Goal: Task Accomplishment & Management: Manage account settings

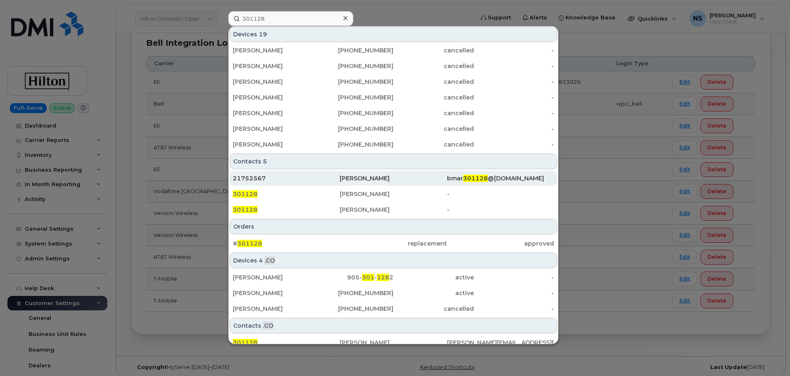
scroll to position [197, 0]
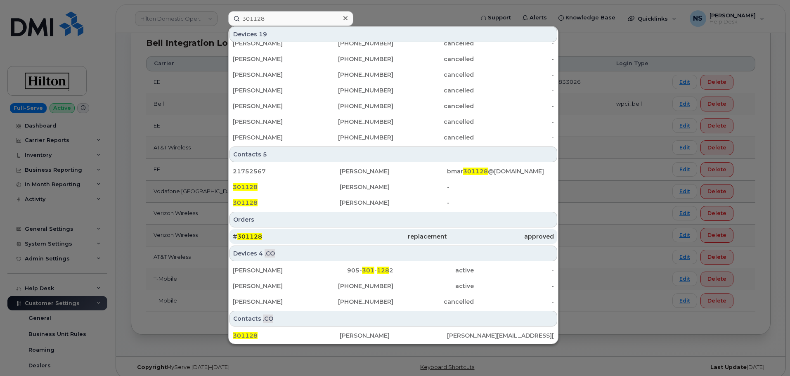
type input "301128"
click at [333, 233] on div "# 301128" at bounding box center [286, 236] width 107 height 8
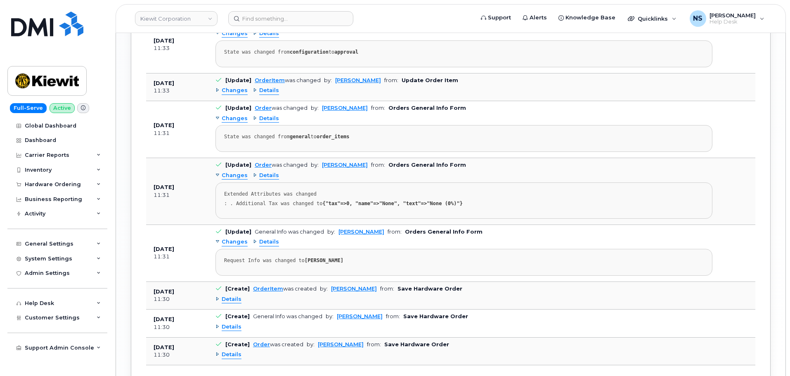
scroll to position [1133, 0]
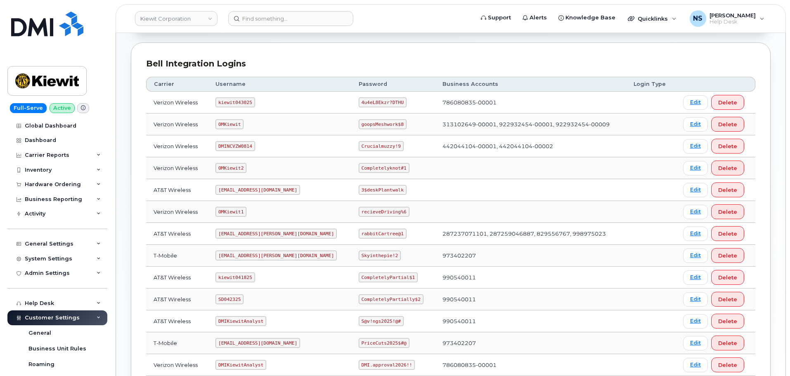
scroll to position [83, 0]
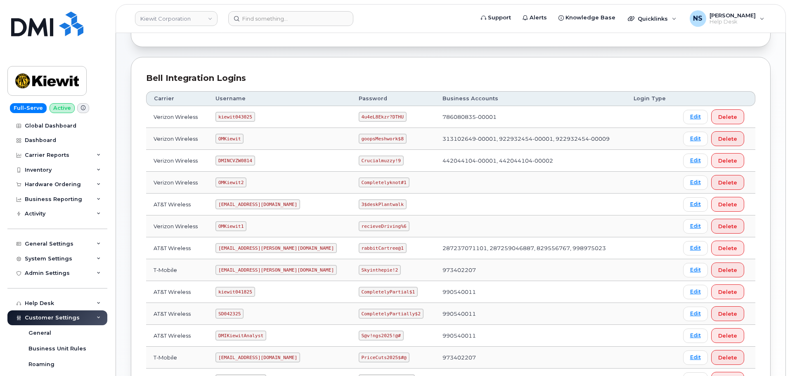
click at [239, 117] on code "kiewit043025" at bounding box center [234, 117] width 39 height 10
copy code "kiewit043025"
click at [366, 108] on td "4u4eL8Ekzr?DTHU" at bounding box center [393, 117] width 84 height 22
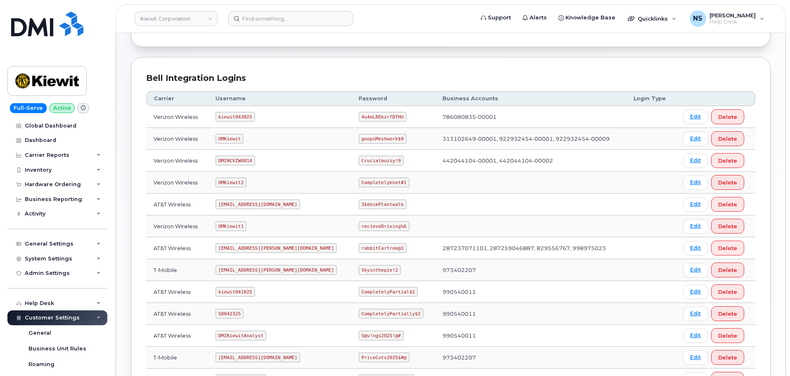
click at [368, 117] on code "4u4eL8Ekzr?DTHU" at bounding box center [382, 117] width 48 height 10
drag, startPoint x: 368, startPoint y: 117, endPoint x: 335, endPoint y: 24, distance: 99.3
click at [368, 117] on code "4u4eL8Ekzr?DTHU" at bounding box center [382, 117] width 48 height 10
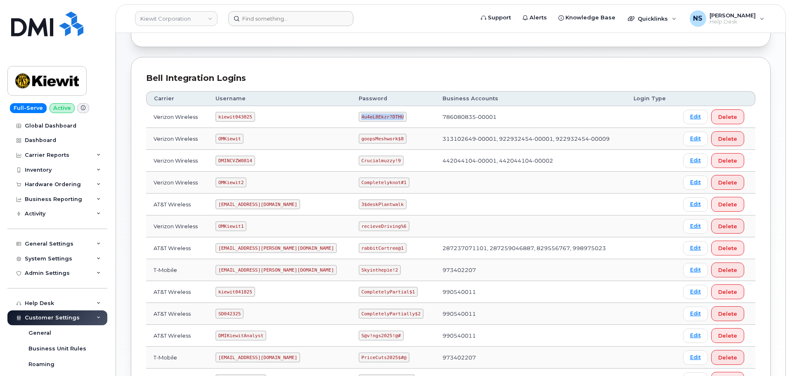
copy code "4u4eL8Ekzr?DTHU"
click at [276, 23] on header "Kiewit Corporation Support Alerts Knowledge Base Quicklinks Suspend / Cancel De…" at bounding box center [451, 18] width 670 height 29
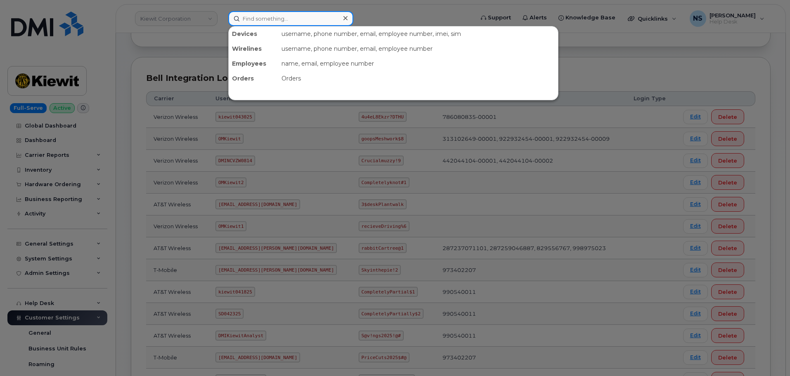
click at [286, 20] on input at bounding box center [290, 18] width 125 height 15
click at [285, 21] on input at bounding box center [290, 18] width 125 height 15
click at [290, 17] on input at bounding box center [290, 18] width 125 height 15
click at [297, 17] on input at bounding box center [290, 18] width 125 height 15
click at [303, 5] on div at bounding box center [395, 188] width 790 height 376
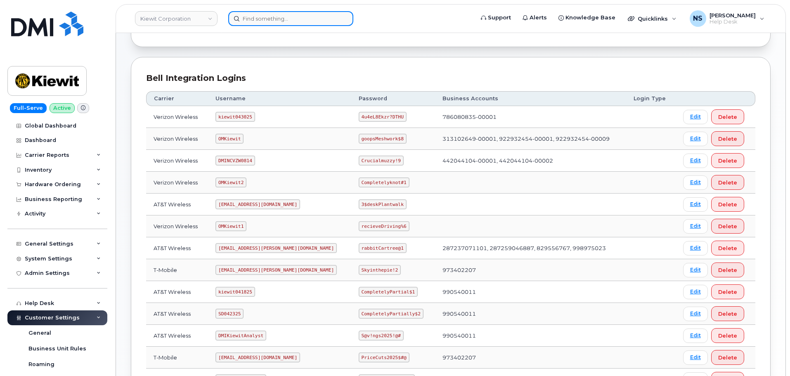
click at [293, 19] on input at bounding box center [290, 18] width 125 height 15
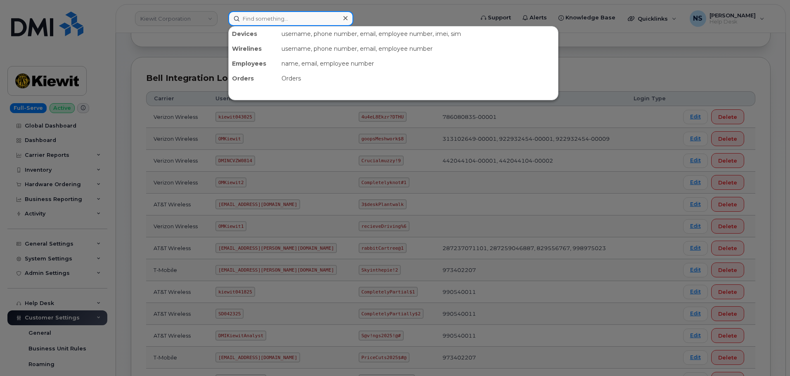
paste input "480.793.0017"
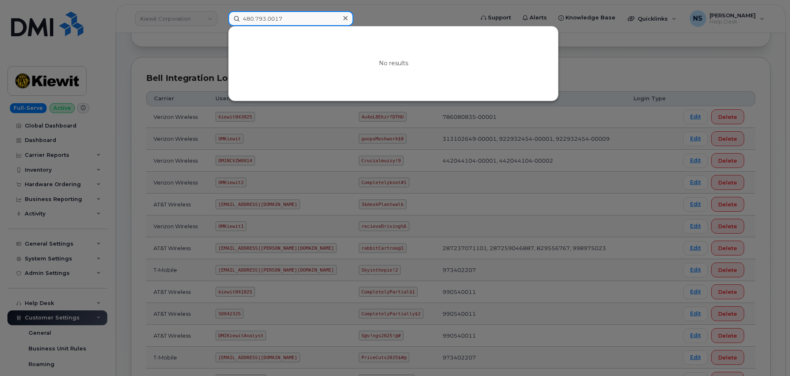
click at [268, 23] on input "480.793.0017" at bounding box center [290, 18] width 125 height 15
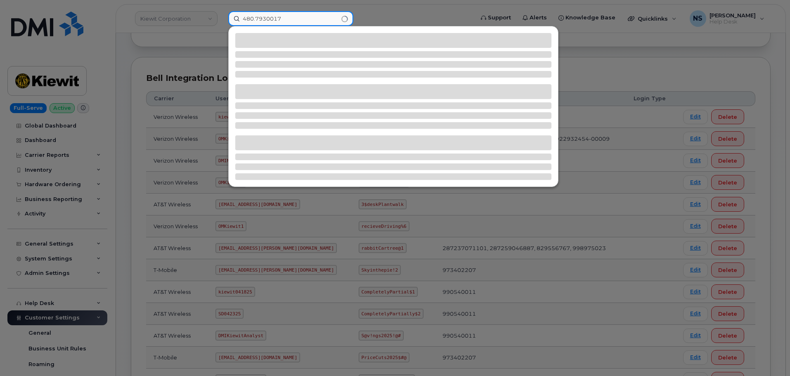
click at [254, 20] on input "480.7930017" at bounding box center [290, 18] width 125 height 15
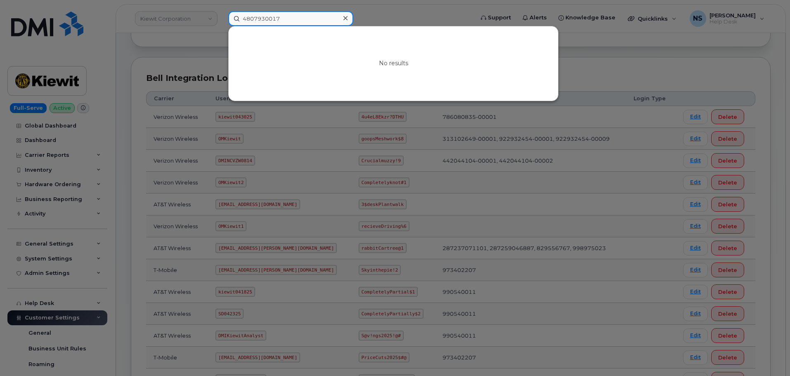
drag, startPoint x: 297, startPoint y: 19, endPoint x: 248, endPoint y: 21, distance: 49.2
click at [248, 21] on input "4807930017" at bounding box center [290, 18] width 125 height 15
click at [248, 20] on input "4807930017" at bounding box center [290, 18] width 125 height 15
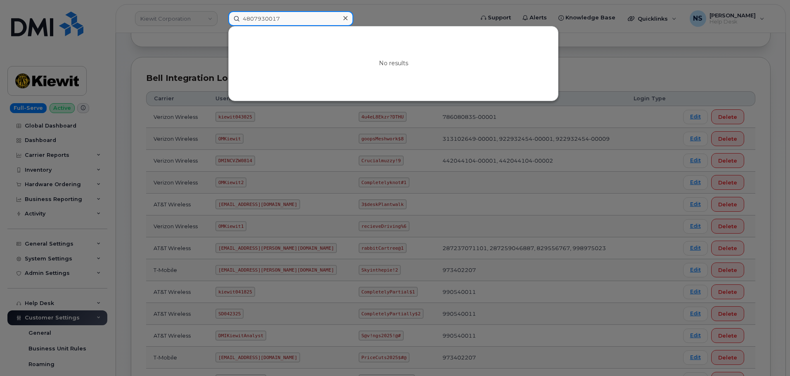
type input "4807930017"
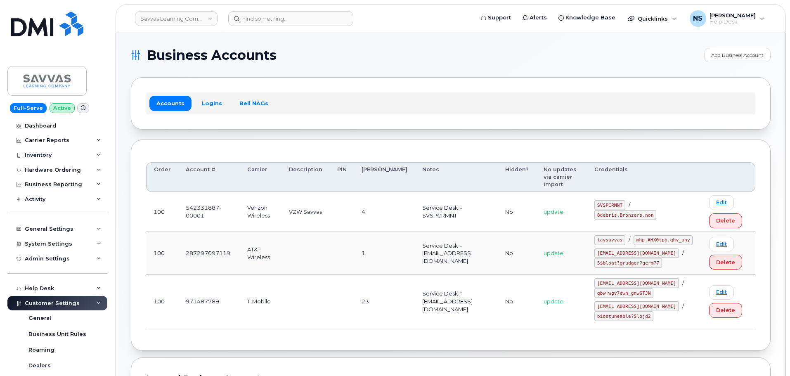
click at [609, 200] on code "SVSPCRMNT" at bounding box center [609, 205] width 31 height 10
copy code "SVSPCRMNT"
click at [608, 210] on code "8debris.Bronzers.non" at bounding box center [625, 215] width 62 height 10
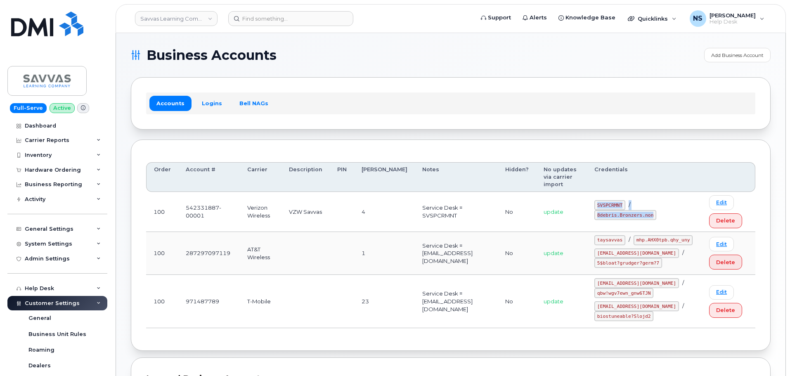
click at [608, 210] on code "8debris.Bronzers.non" at bounding box center [625, 215] width 62 height 10
click at [623, 214] on td "SVSPCRMNT / 8debris.Bronzers.non" at bounding box center [644, 212] width 115 height 40
click at [620, 210] on code "8debris.Bronzers.non" at bounding box center [625, 215] width 62 height 10
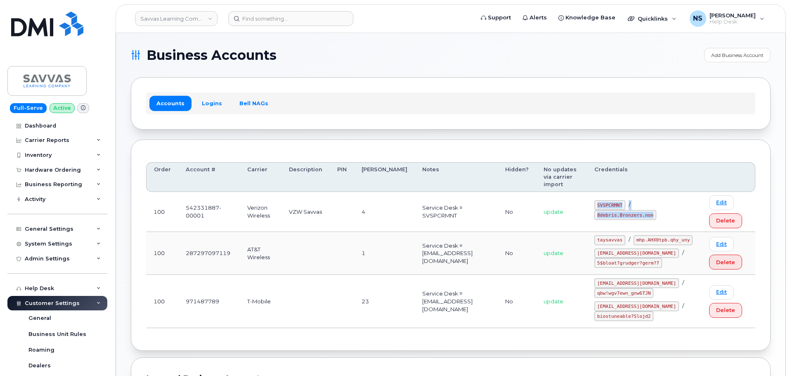
click at [620, 210] on code "8debris.Bronzers.non" at bounding box center [625, 215] width 62 height 10
click at [599, 210] on code "8debris.Bronzers.non" at bounding box center [625, 215] width 62 height 10
click at [600, 210] on code "8debris.Bronzers.non" at bounding box center [625, 215] width 62 height 10
drag, startPoint x: 597, startPoint y: 209, endPoint x: 641, endPoint y: 186, distance: 49.8
click at [648, 210] on code "8debris.Bronzers.non" at bounding box center [625, 215] width 62 height 10
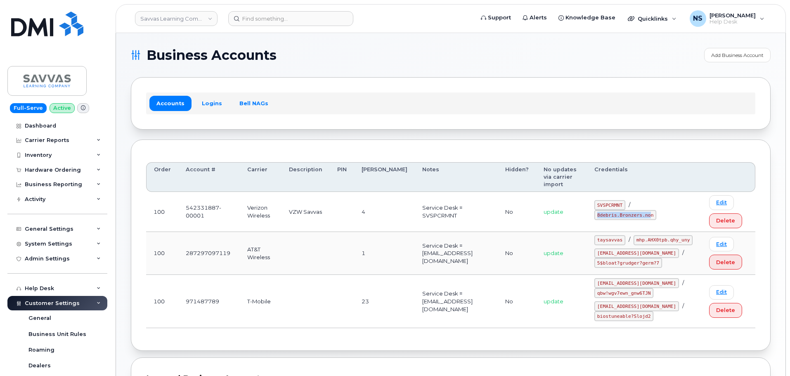
copy code "8debris.Bronzers.no"
click at [643, 210] on code "8debris.Bronzers.non" at bounding box center [625, 215] width 62 height 10
copy code "8debris.Bronzers.non"
drag, startPoint x: 649, startPoint y: 208, endPoint x: 596, endPoint y: 207, distance: 53.6
click at [596, 210] on code "8debris.Bronzers.non" at bounding box center [625, 215] width 62 height 10
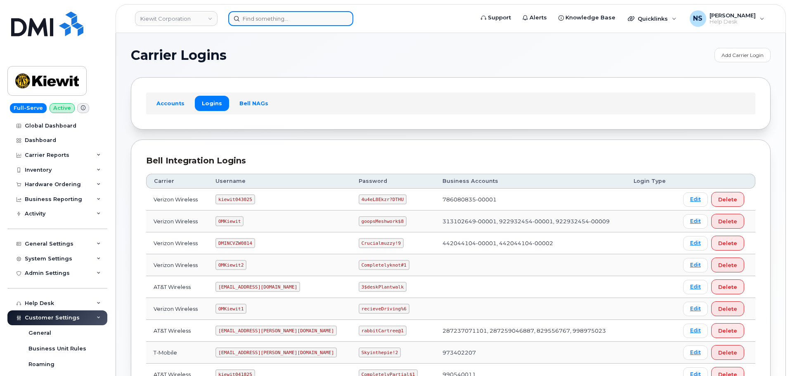
click at [271, 19] on input at bounding box center [290, 18] width 125 height 15
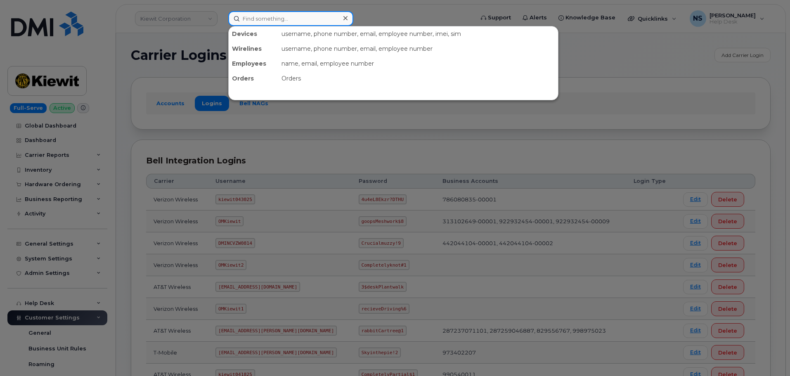
paste input "301821"
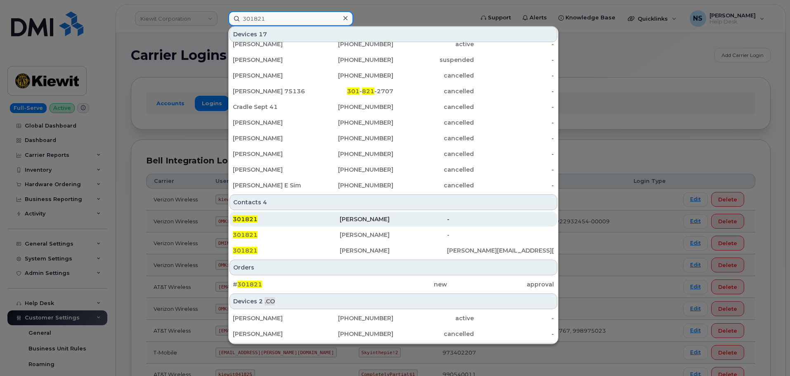
scroll to position [124, 0]
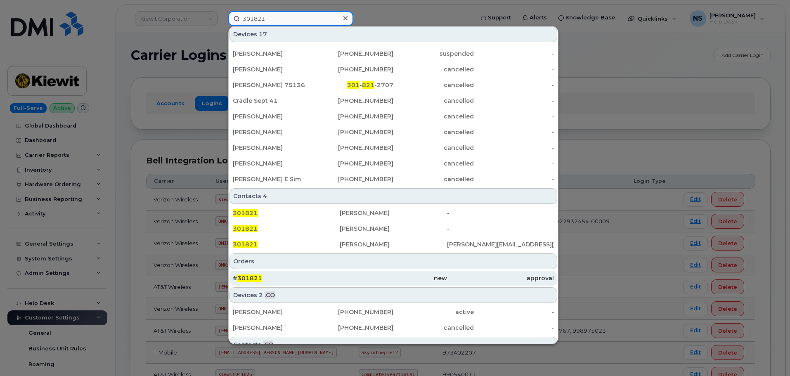
type input "301821"
click at [337, 276] on div "# 301821" at bounding box center [286, 278] width 107 height 8
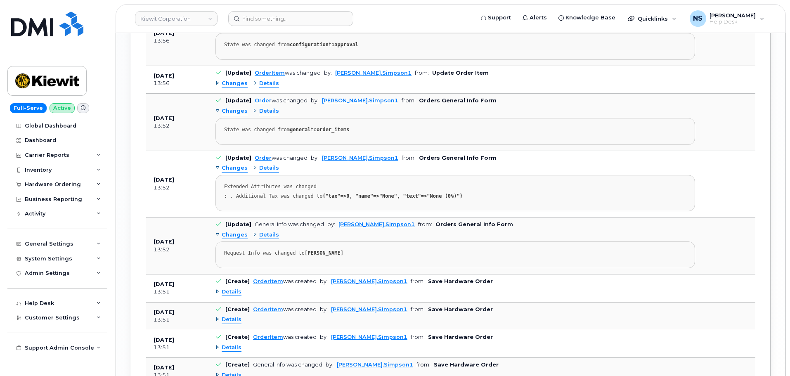
scroll to position [1307, 0]
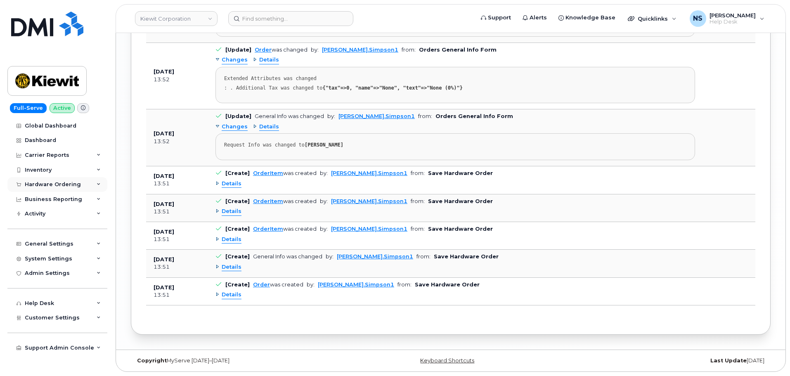
click at [83, 187] on div "Hardware Ordering" at bounding box center [57, 184] width 100 height 15
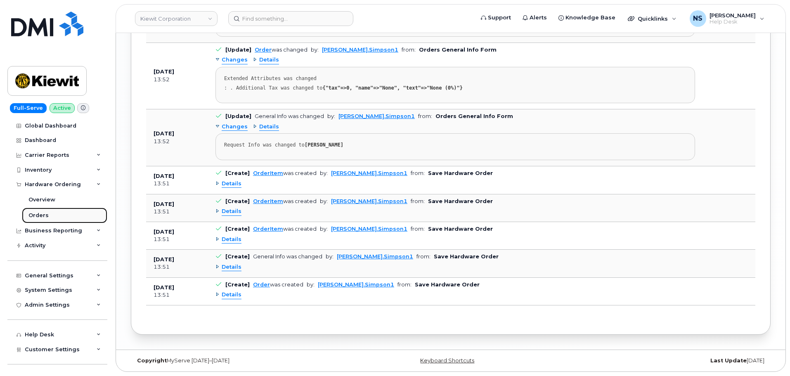
click at [43, 211] on link "Orders" at bounding box center [64, 216] width 85 height 16
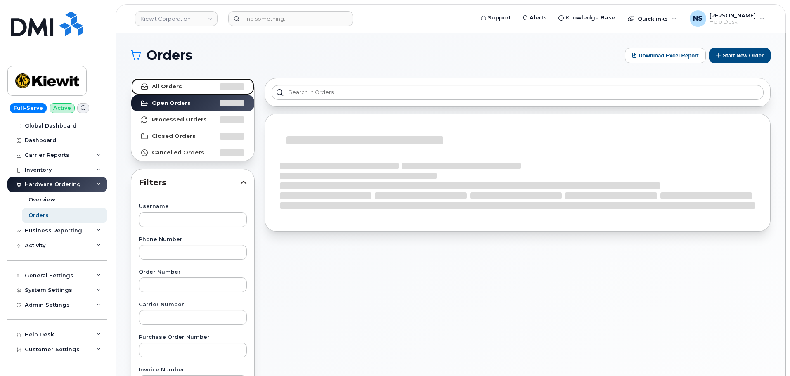
click at [214, 88] on link "All Orders" at bounding box center [192, 86] width 123 height 17
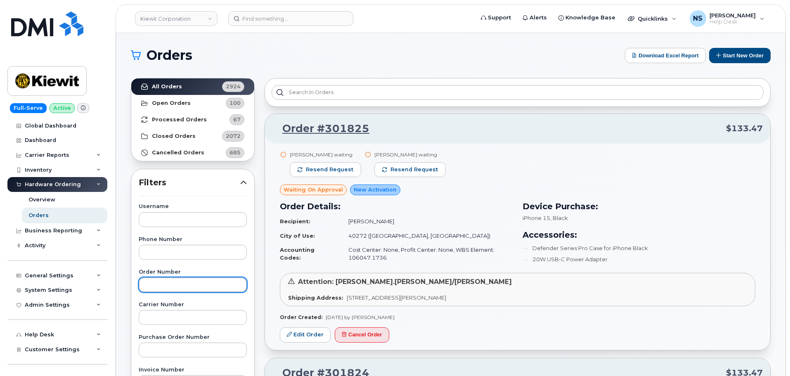
click at [177, 277] on input "text" at bounding box center [193, 284] width 108 height 15
paste input "301821"
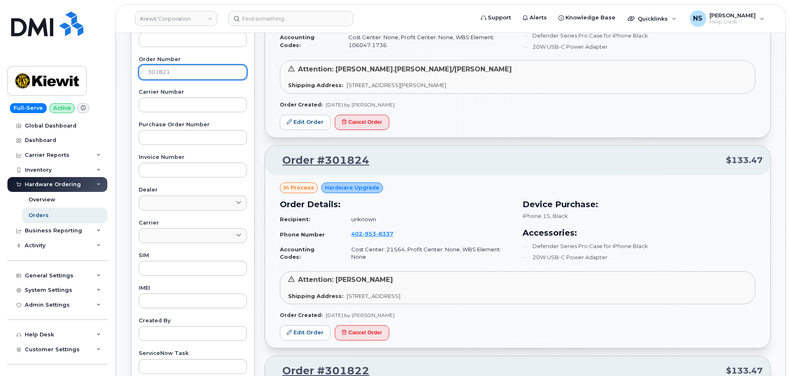
scroll to position [248, 0]
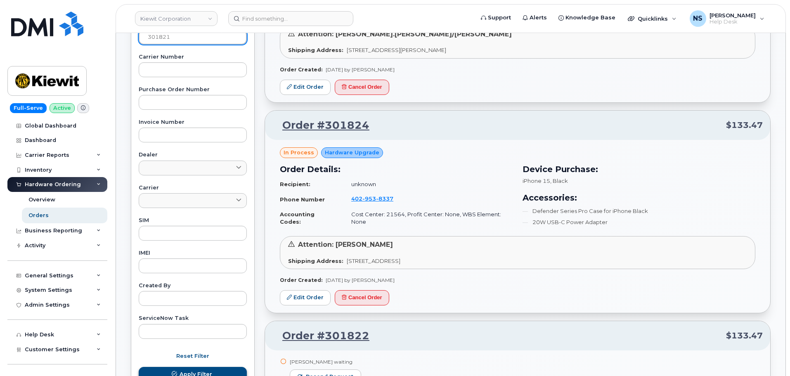
type input "301821"
drag, startPoint x: 196, startPoint y: 371, endPoint x: 24, endPoint y: 311, distance: 182.4
click at [196, 371] on span "Apply Filter" at bounding box center [195, 374] width 33 height 8
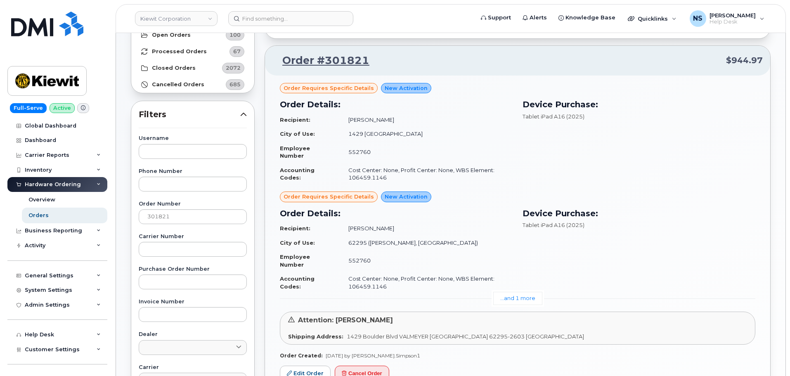
scroll to position [83, 0]
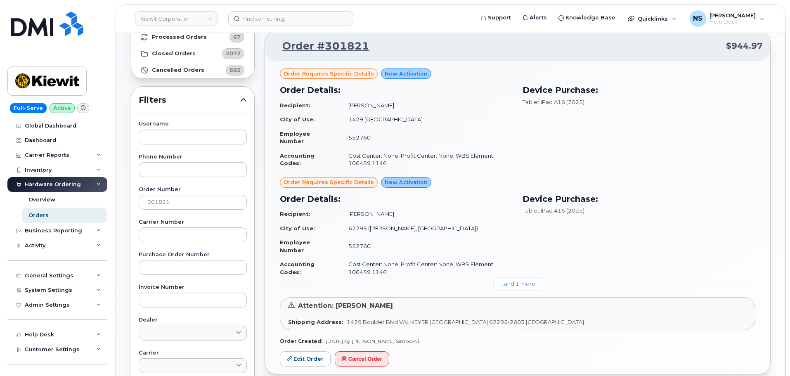
click at [518, 281] on link "...and 1 more" at bounding box center [517, 283] width 49 height 13
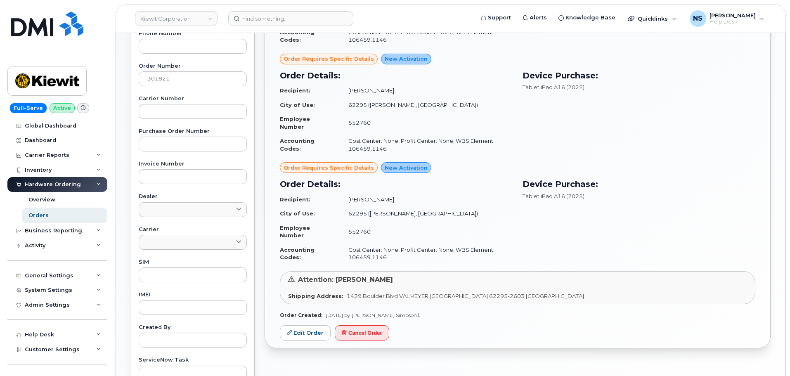
scroll to position [206, 0]
click at [312, 320] on div "Order requires Specific details New Activation Order Details: Recipient: Jonath…" at bounding box center [517, 142] width 505 height 410
click at [311, 331] on link "Edit Order" at bounding box center [305, 332] width 51 height 15
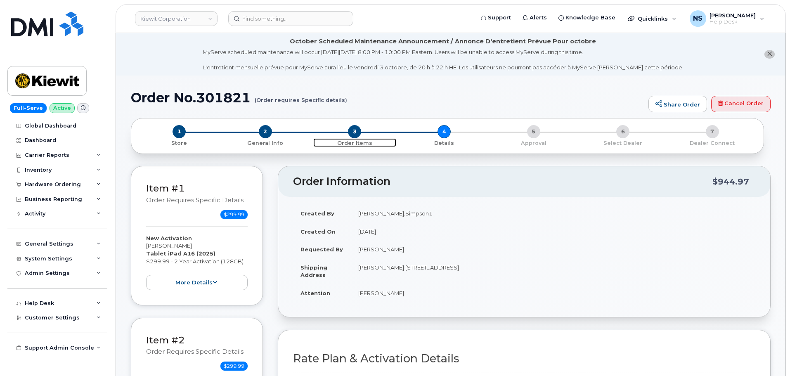
click at [355, 132] on span "3" at bounding box center [354, 131] width 13 height 13
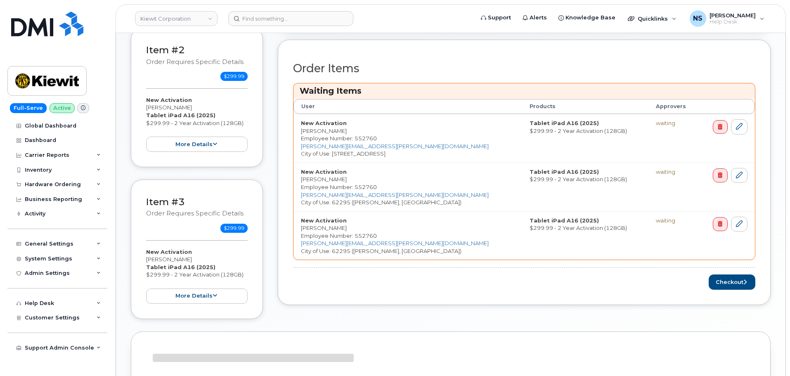
scroll to position [290, 0]
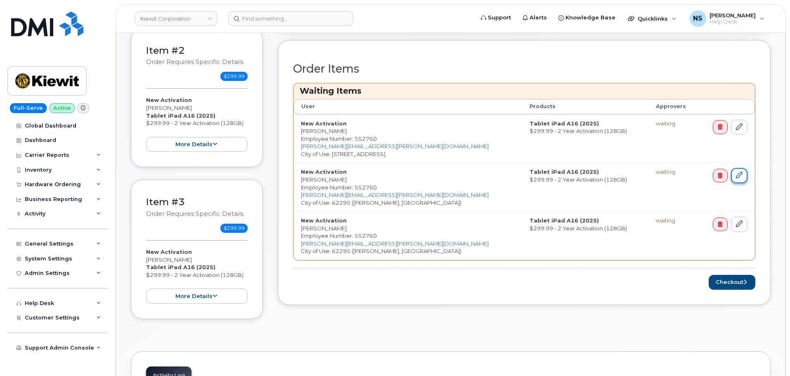
click at [741, 179] on link at bounding box center [739, 175] width 17 height 15
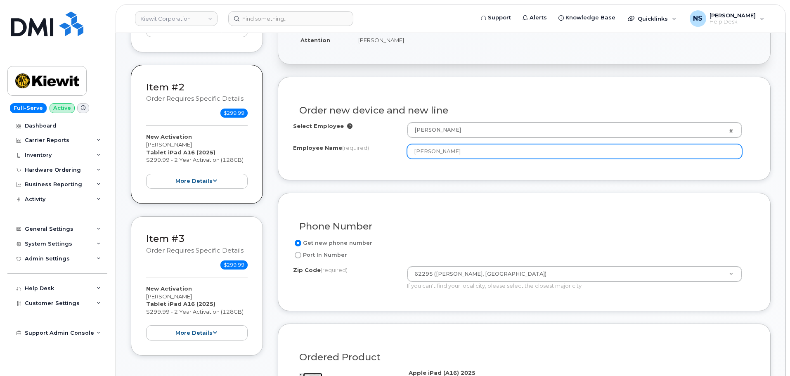
scroll to position [183, 0]
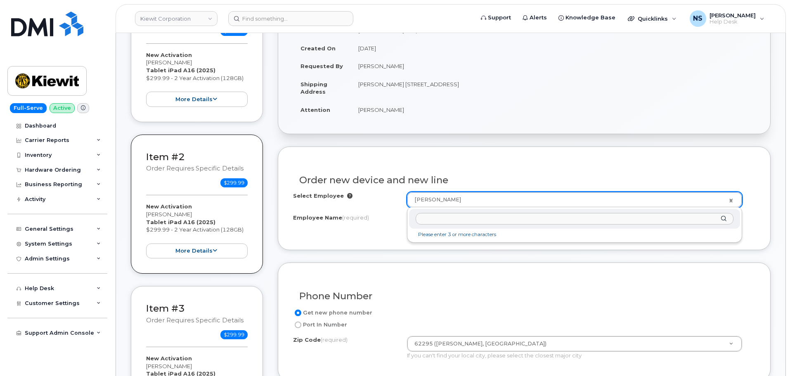
type input "106459.1146"
click at [462, 222] on input "text" at bounding box center [574, 219] width 318 height 12
paste input "Jonathan Mccloskey"
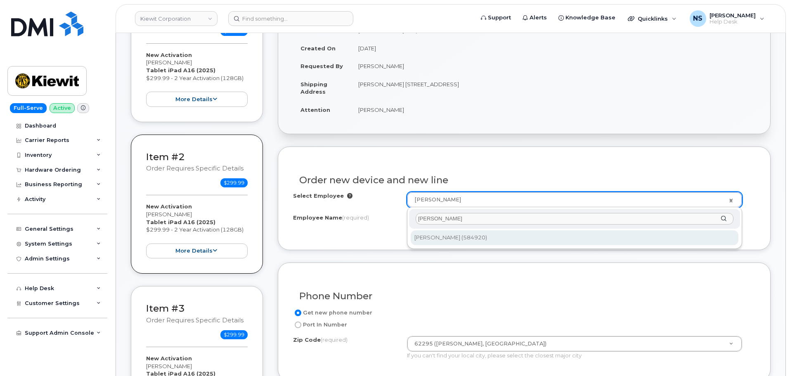
type input "Jonathan Mccloskey"
type input "3005339"
type input "Jonathan Mccloskey"
type input "1429 Boulder Blvd"
select select
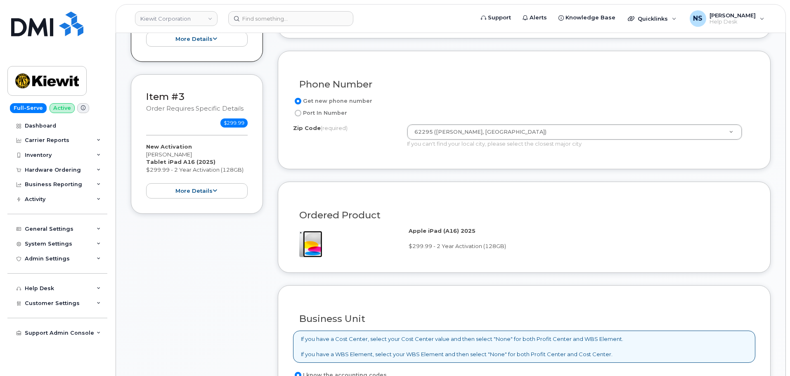
scroll to position [554, 0]
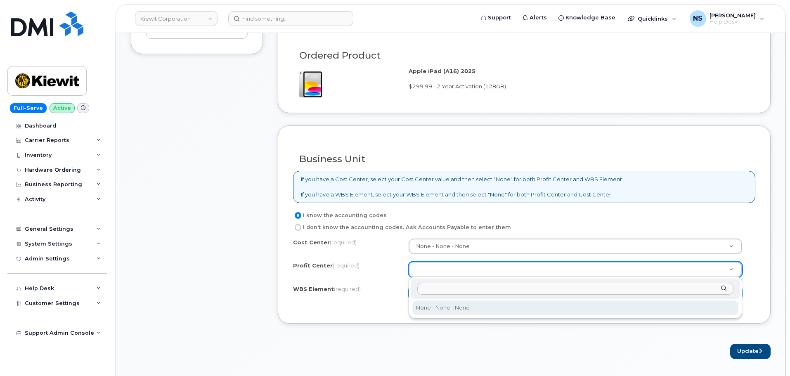
select select "None"
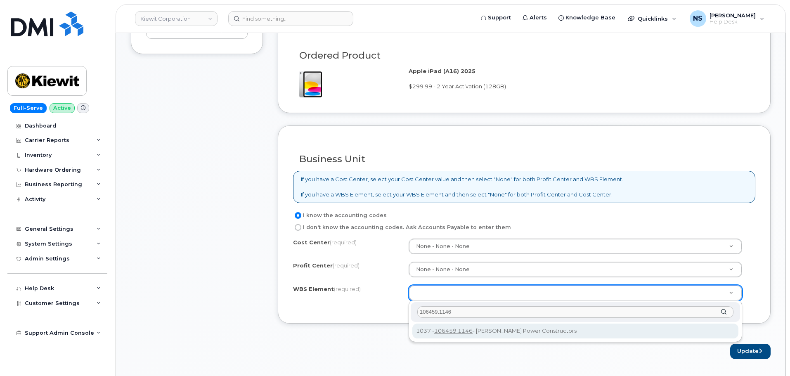
type input "106459.1146"
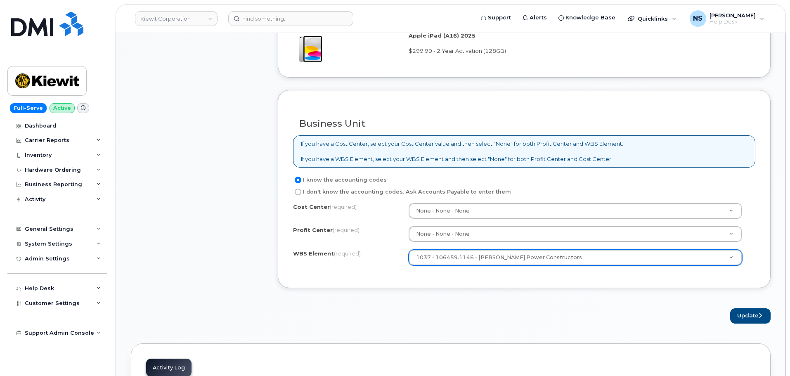
scroll to position [637, 0]
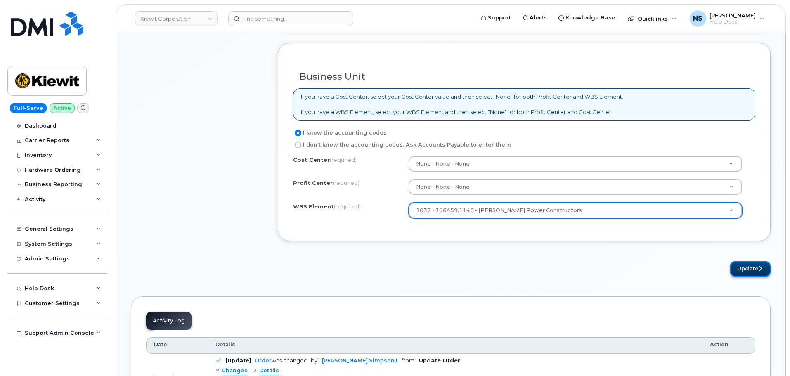
click at [745, 262] on button "Update" at bounding box center [750, 268] width 40 height 15
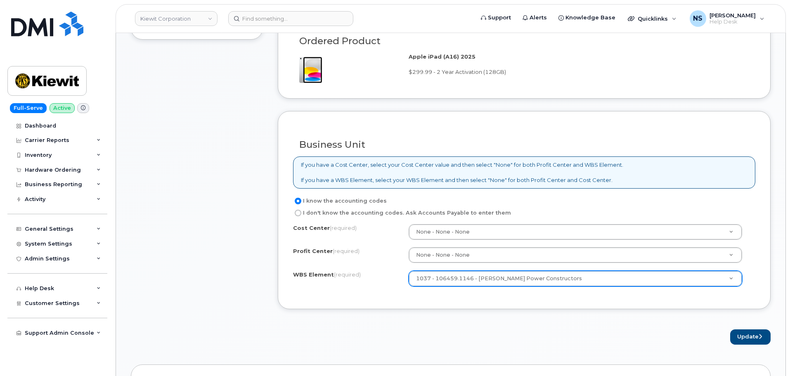
scroll to position [554, 0]
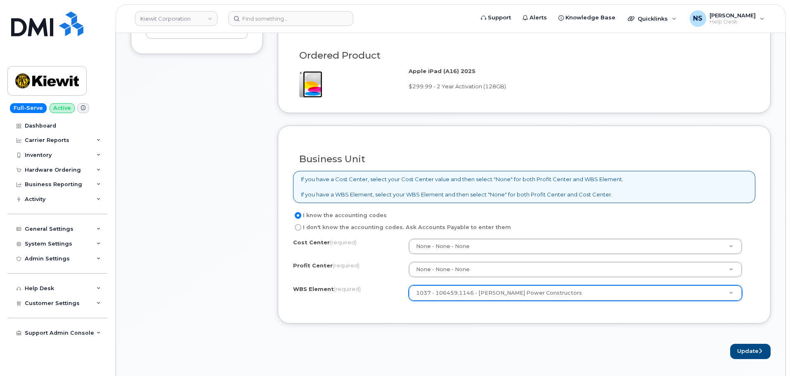
click at [464, 204] on div "Business Unit If you have a Cost Center, select your Cost Center value and then…" at bounding box center [524, 224] width 493 height 198
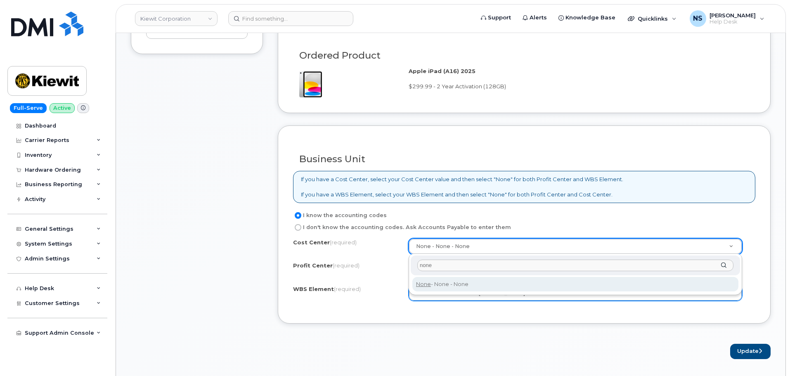
type input "none"
drag, startPoint x: 481, startPoint y: 288, endPoint x: 481, endPoint y: 296, distance: 7.9
type input "None"
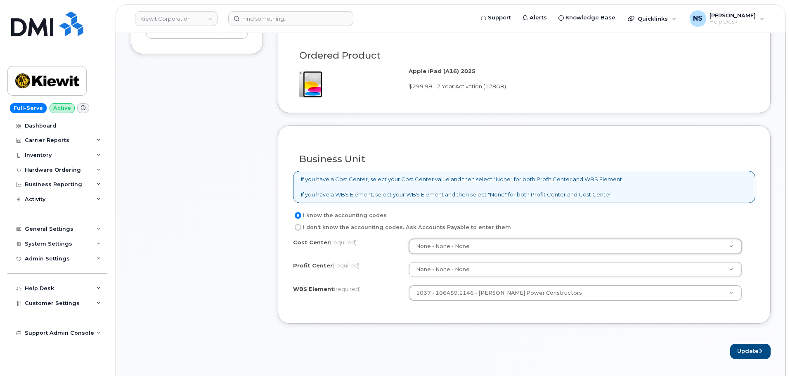
click at [477, 320] on div "Business Unit If you have a Cost Center, select your Cost Center value and then…" at bounding box center [524, 224] width 493 height 198
click at [744, 350] on button "Update" at bounding box center [750, 351] width 40 height 15
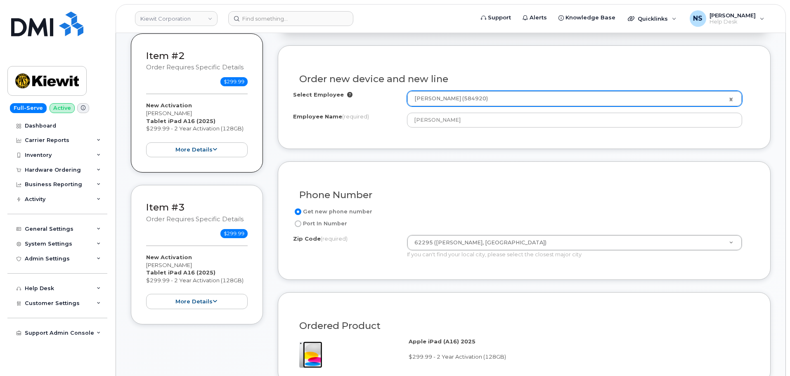
scroll to position [224, 0]
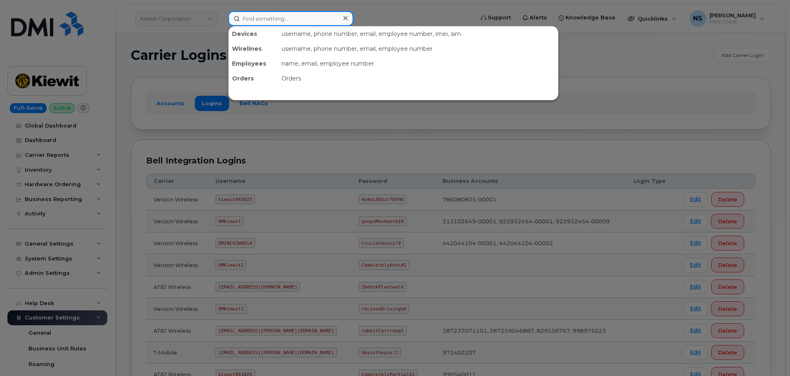
click at [292, 20] on input at bounding box center [290, 18] width 125 height 15
paste input "[PERSON_NAME]"
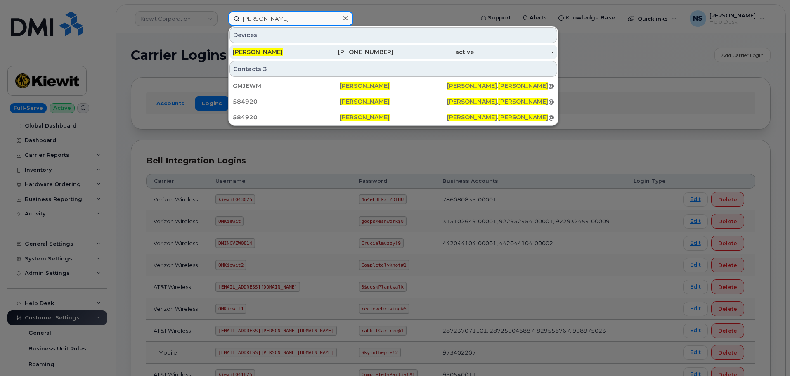
type input "[PERSON_NAME]"
click at [356, 58] on div "[PHONE_NUMBER]" at bounding box center [353, 52] width 80 height 15
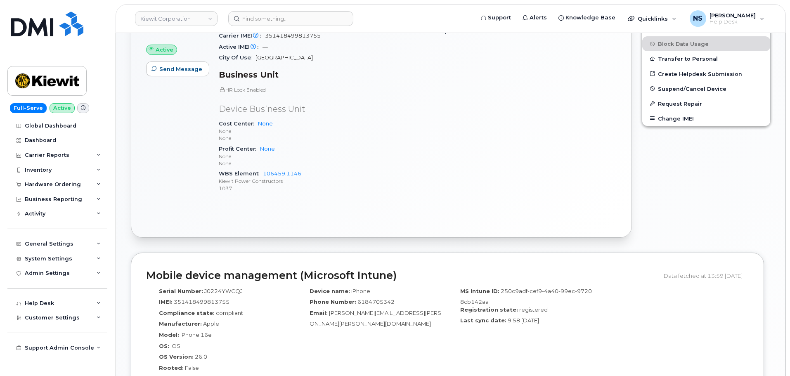
scroll to position [342, 0]
drag, startPoint x: 316, startPoint y: 173, endPoint x: 262, endPoint y: 173, distance: 53.2
click at [262, 173] on div "WBS Element 106459.1146 [PERSON_NAME] Power Constructors 1037" at bounding box center [316, 180] width 194 height 25
copy link "106459.1146"
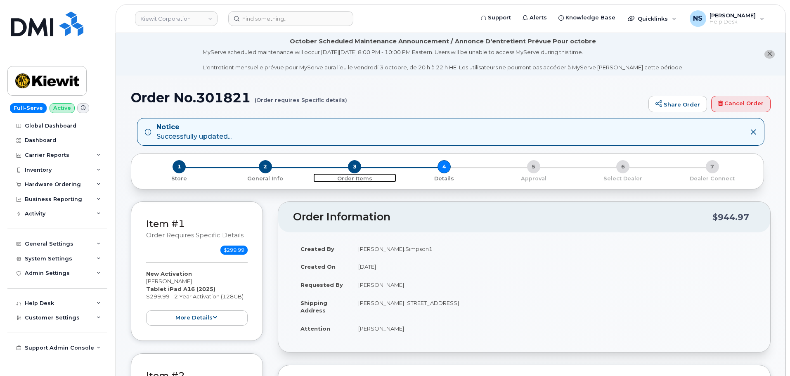
click at [353, 170] on span "3" at bounding box center [354, 166] width 13 height 13
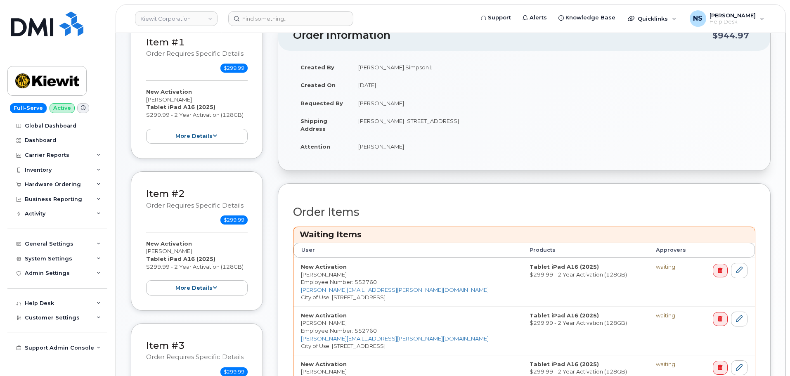
scroll to position [208, 0]
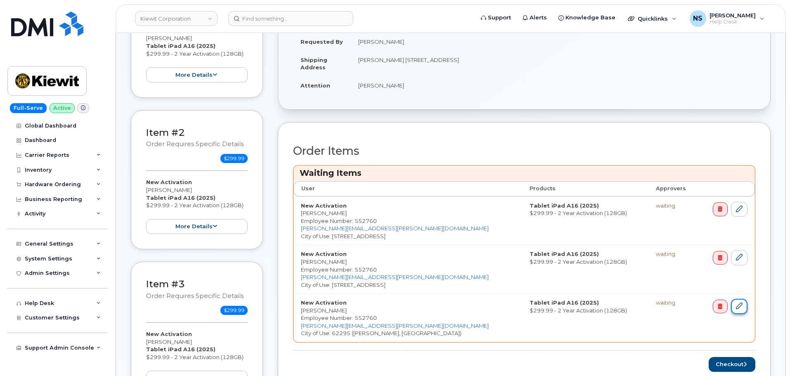
click at [740, 307] on icon at bounding box center [739, 305] width 7 height 7
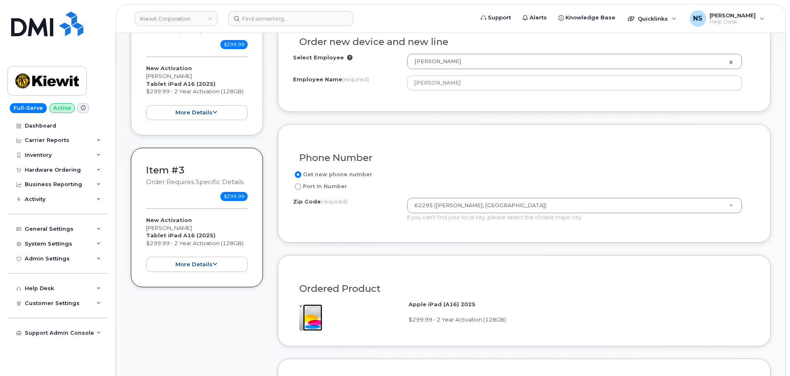
scroll to position [330, 0]
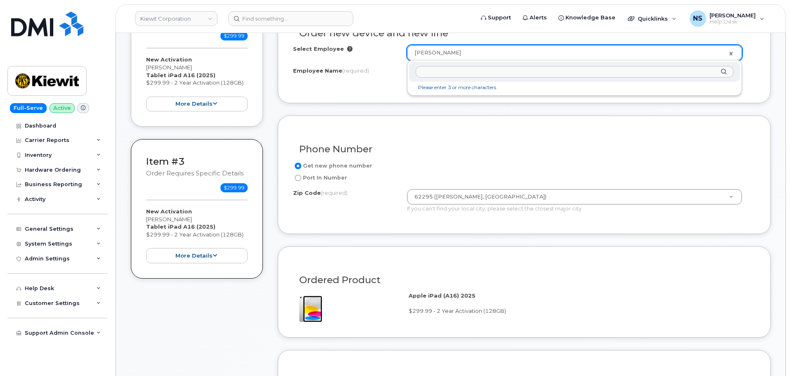
type input "106459.1146"
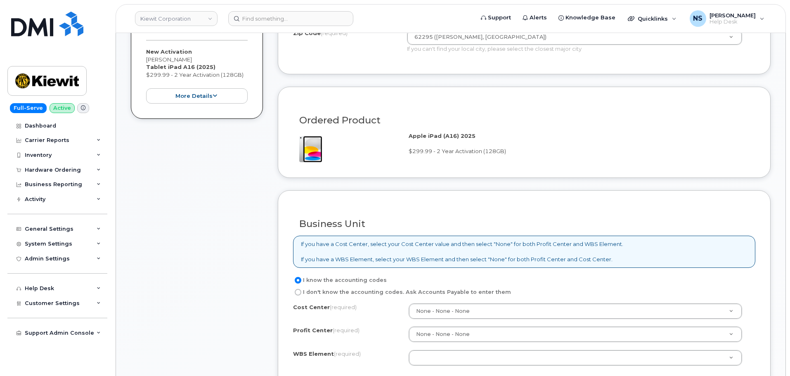
scroll to position [518, 0]
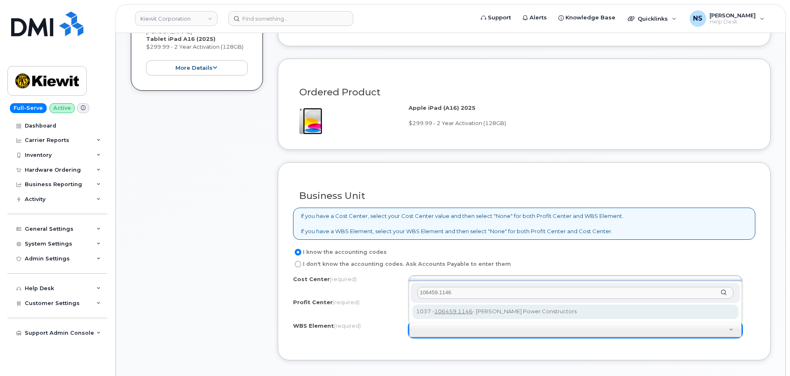
type input "106459.1146"
drag, startPoint x: 462, startPoint y: 312, endPoint x: 460, endPoint y: 299, distance: 12.9
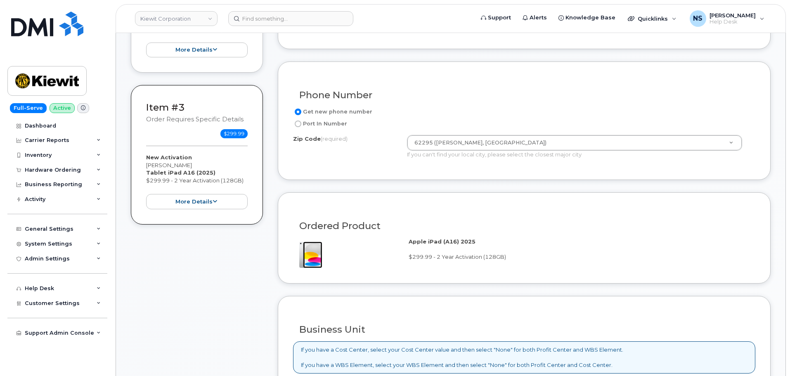
scroll to position [270, 0]
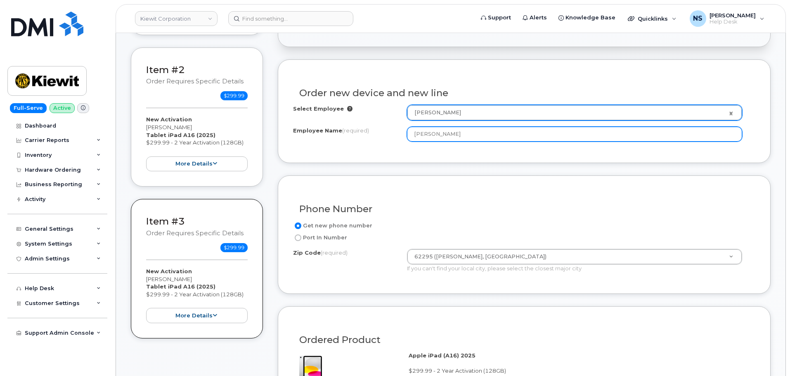
click at [450, 133] on input "[PERSON_NAME]" at bounding box center [574, 134] width 335 height 15
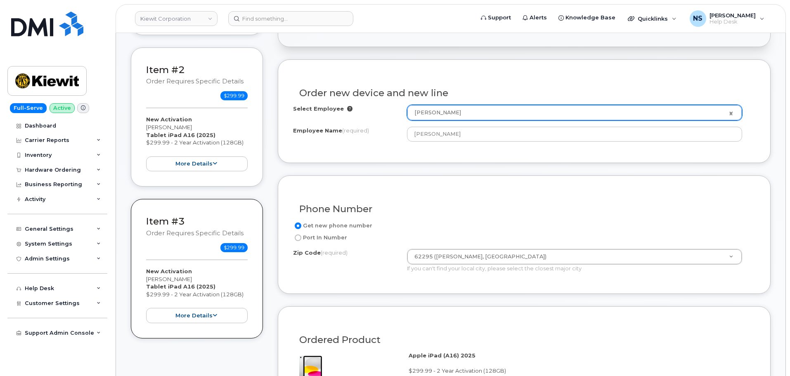
drag, startPoint x: 462, startPoint y: 123, endPoint x: 467, endPoint y: 114, distance: 9.6
click at [462, 122] on div "Select Employee Justin Simpson 2175544 Employee Name (required) Justin Simpson" at bounding box center [524, 123] width 462 height 37
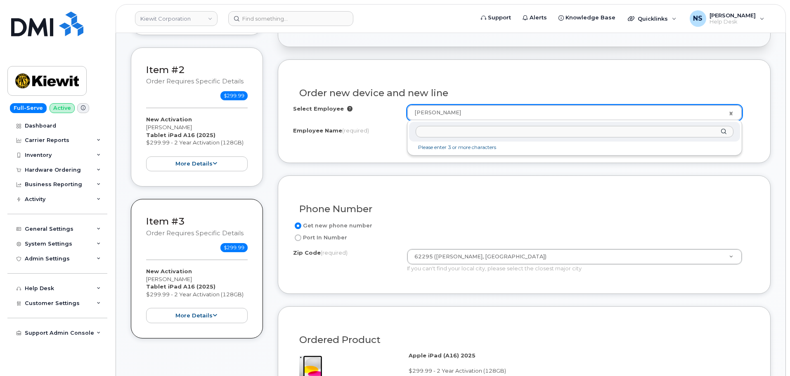
type input "[PERSON_NAME]"
drag, startPoint x: 401, startPoint y: 182, endPoint x: 413, endPoint y: 166, distance: 19.7
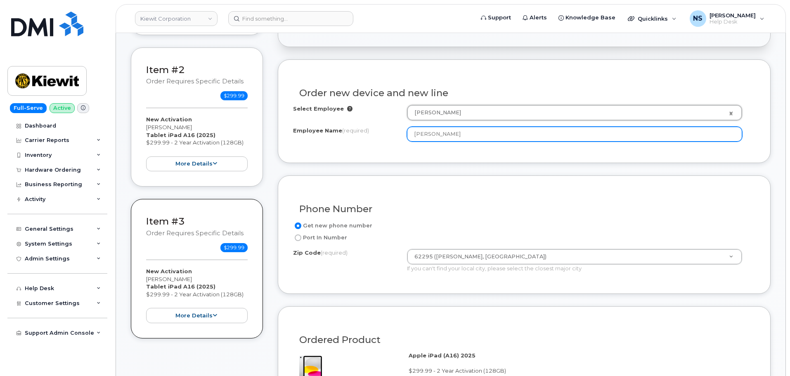
click at [437, 132] on input "[PERSON_NAME]" at bounding box center [574, 134] width 335 height 15
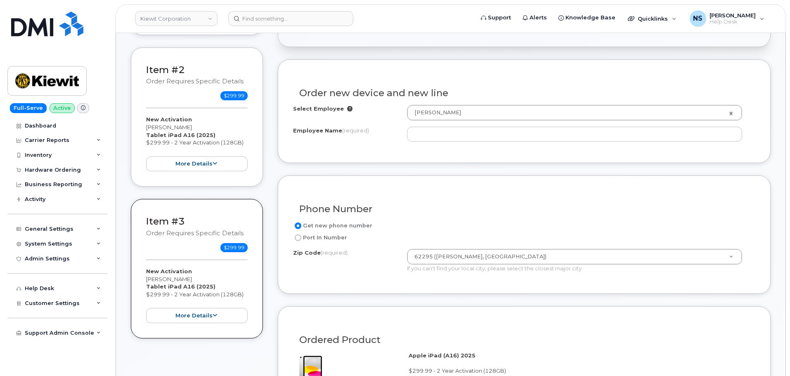
click at [493, 79] on div "Order new device and new line" at bounding box center [524, 90] width 462 height 30
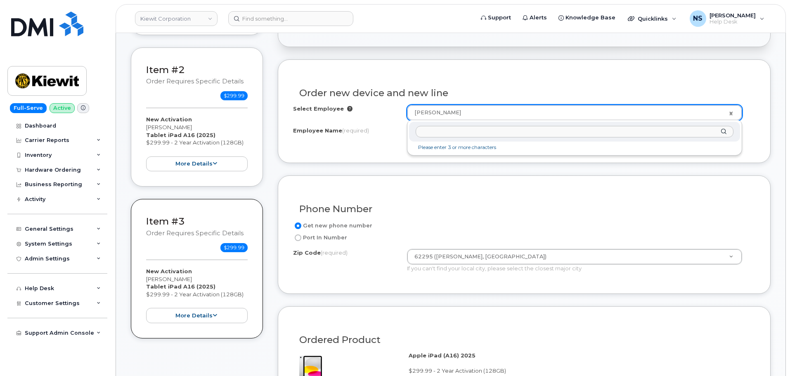
paste input "[PERSON_NAME]"
click at [422, 133] on input "[PERSON_NAME]" at bounding box center [574, 132] width 318 height 12
drag, startPoint x: 420, startPoint y: 131, endPoint x: 426, endPoint y: 141, distance: 11.7
click at [421, 133] on input "[PERSON_NAME]" at bounding box center [574, 132] width 318 height 12
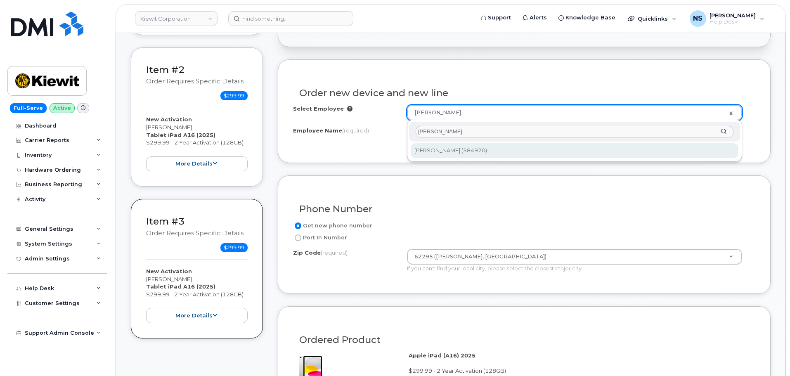
type input "[PERSON_NAME]"
type input "3005339"
type input "[PERSON_NAME]"
type input "1429 [GEOGRAPHIC_DATA]"
select select
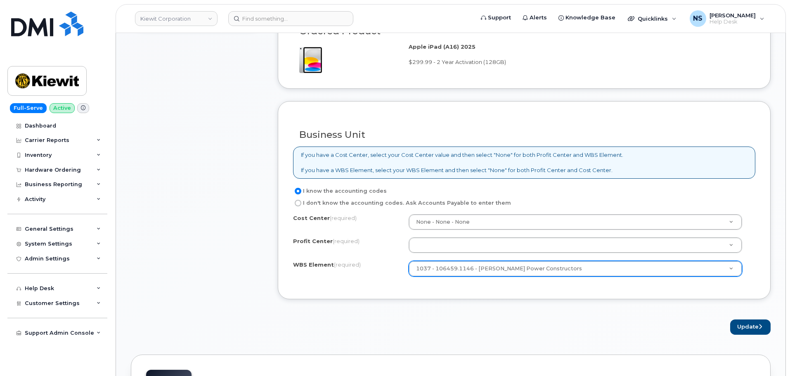
scroll to position [683, 0]
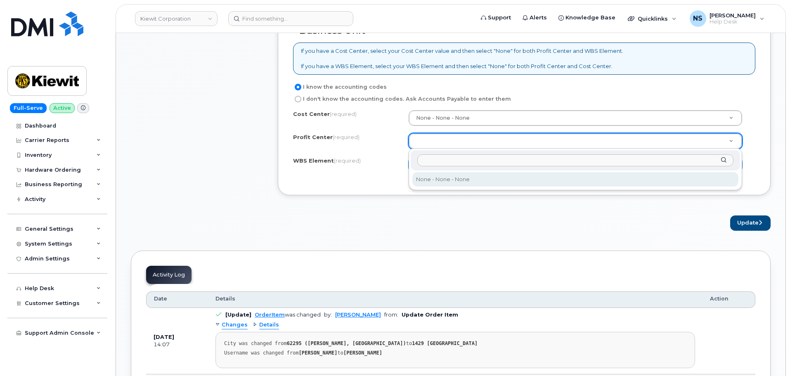
select select "None"
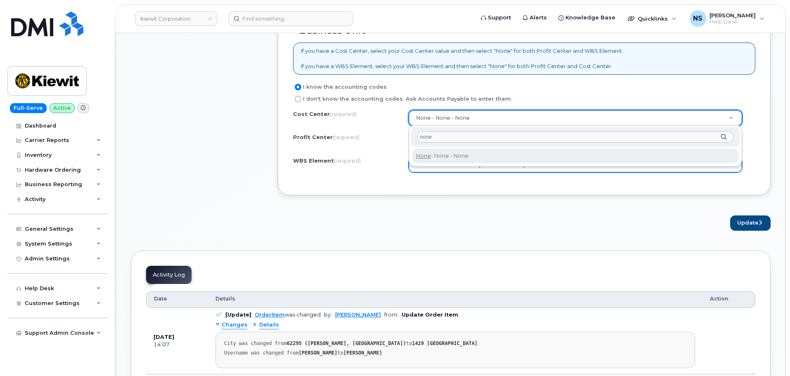
type input "none"
type input "None"
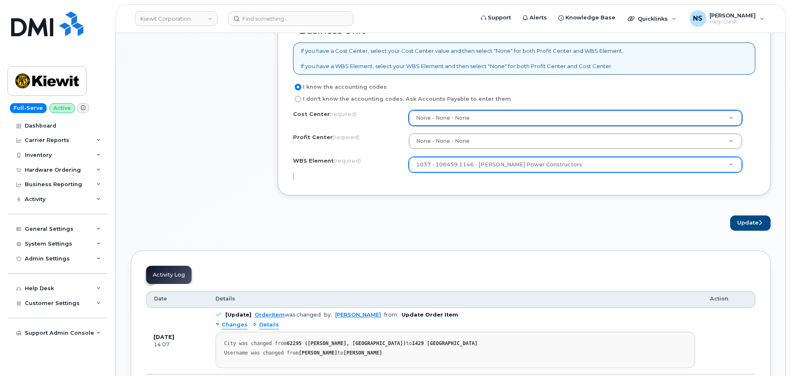
click at [739, 227] on button "Update" at bounding box center [750, 222] width 40 height 15
drag, startPoint x: 488, startPoint y: 222, endPoint x: 479, endPoint y: 198, distance: 26.0
click at [483, 218] on div "Update" at bounding box center [524, 222] width 493 height 15
drag, startPoint x: 458, startPoint y: 173, endPoint x: 454, endPoint y: 169, distance: 5.6
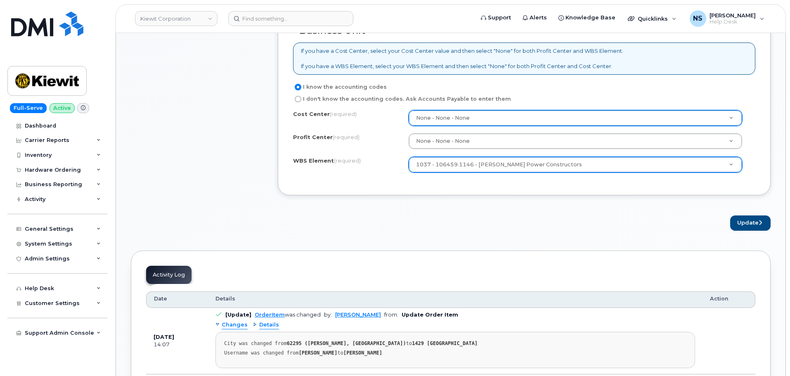
click at [457, 172] on div "Cost Center (required) None - None - None None Profit Center (required) None - …" at bounding box center [524, 145] width 462 height 70
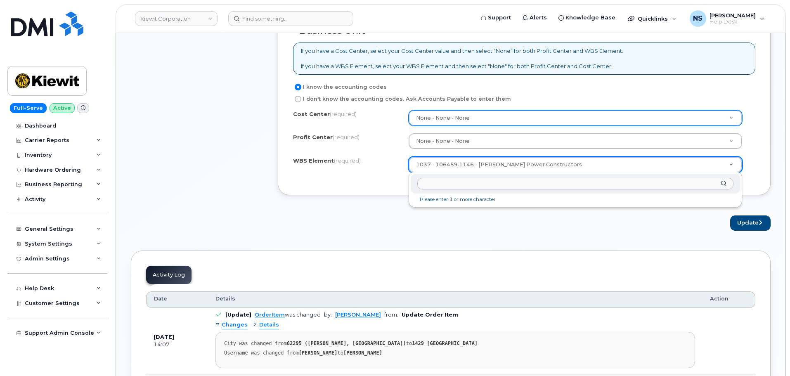
click at [487, 177] on div at bounding box center [574, 184] width 329 height 20
click at [484, 187] on input "text" at bounding box center [575, 184] width 316 height 12
paste input "106459.1146"
type input "106459.1146"
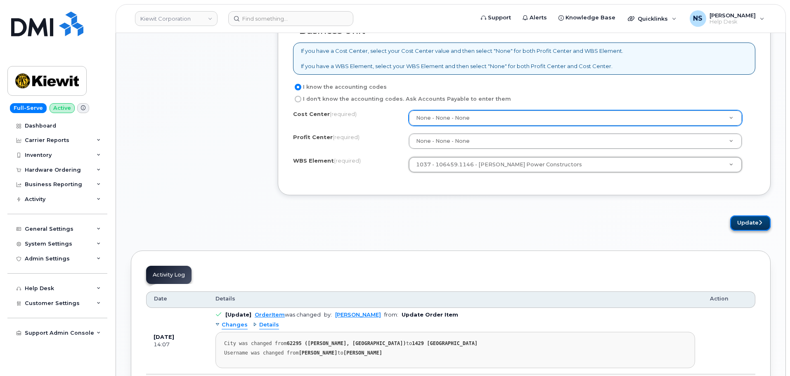
click at [755, 218] on button "Update" at bounding box center [750, 222] width 40 height 15
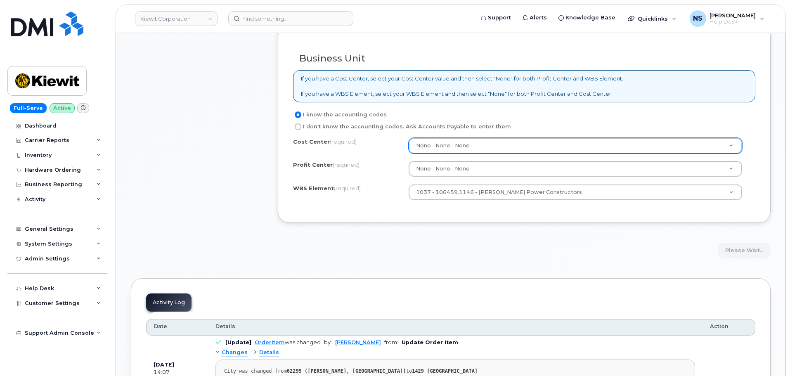
scroll to position [641, 0]
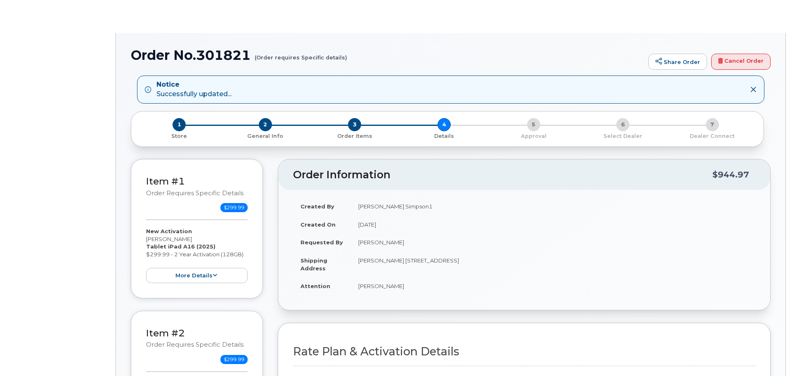
select select "Mobile Broadband Tablet Unl"
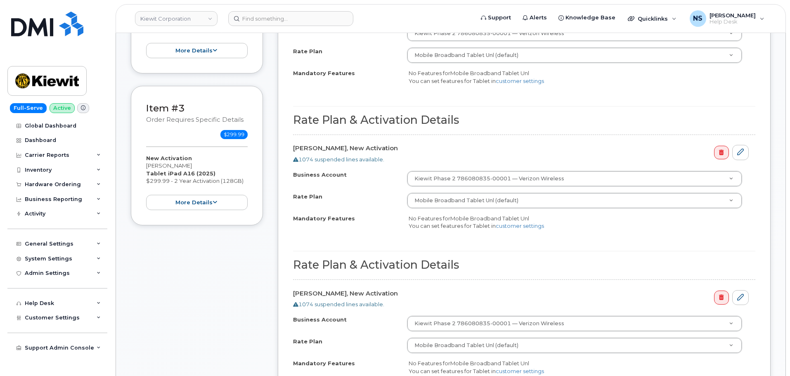
scroll to position [371, 0]
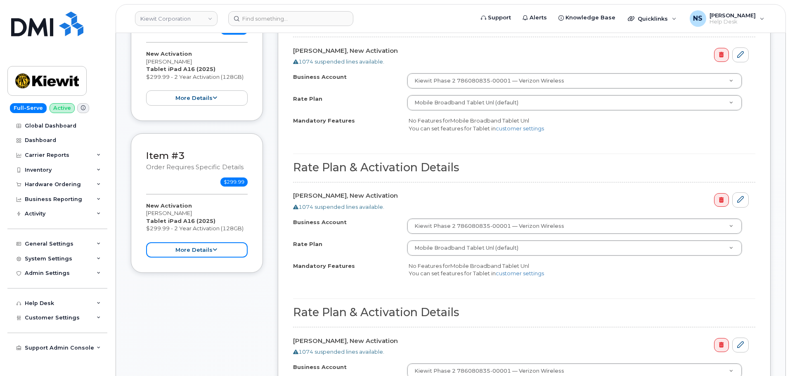
drag, startPoint x: 201, startPoint y: 247, endPoint x: 184, endPoint y: 221, distance: 31.0
click at [200, 246] on button "more details" at bounding box center [196, 249] width 101 height 15
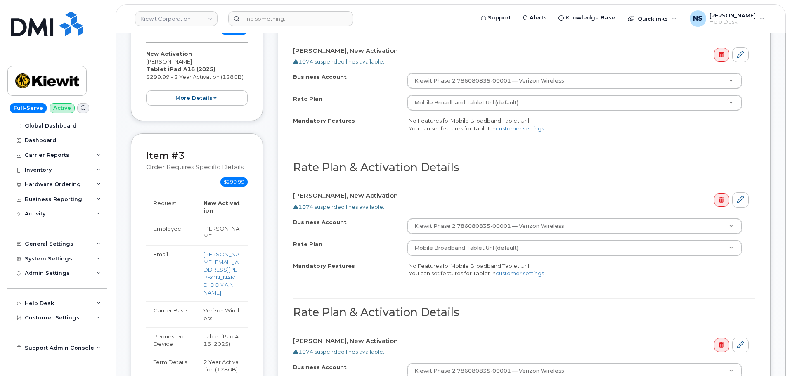
click at [209, 226] on td "[PERSON_NAME]" at bounding box center [222, 232] width 52 height 26
copy tbody "[PERSON_NAME]"
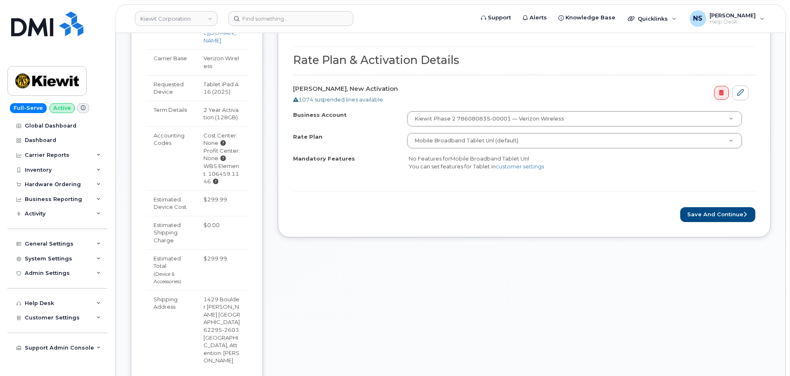
scroll to position [701, 0]
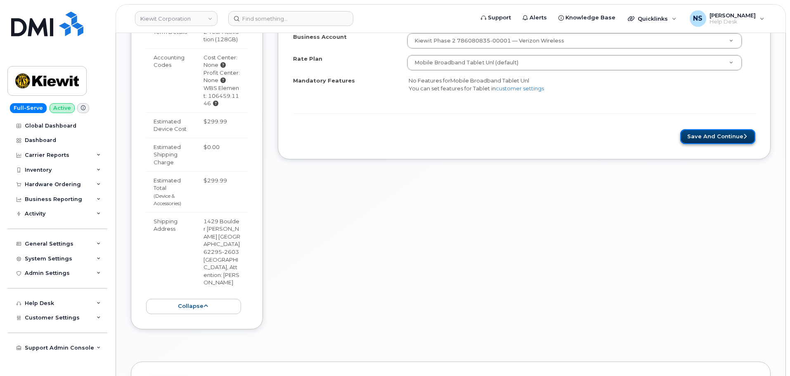
click at [699, 134] on button "Save and Continue" at bounding box center [717, 136] width 75 height 15
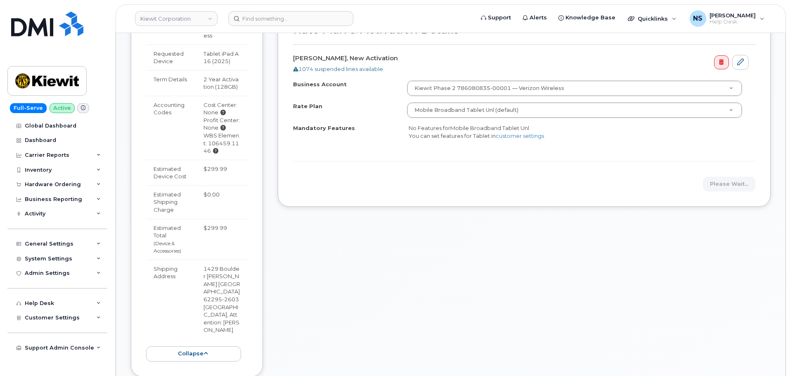
scroll to position [784, 0]
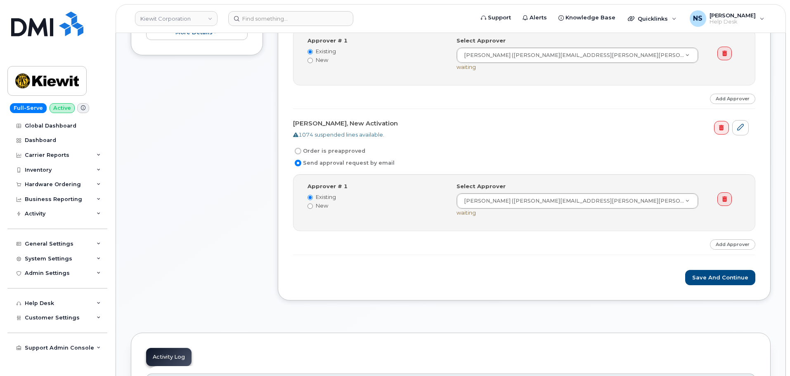
scroll to position [537, 0]
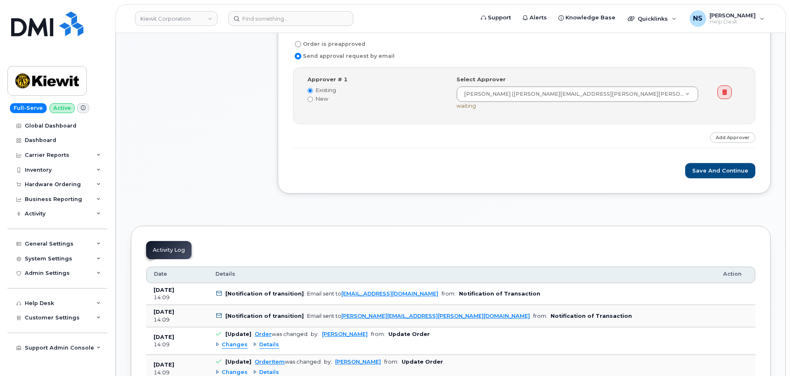
scroll to position [661, 0]
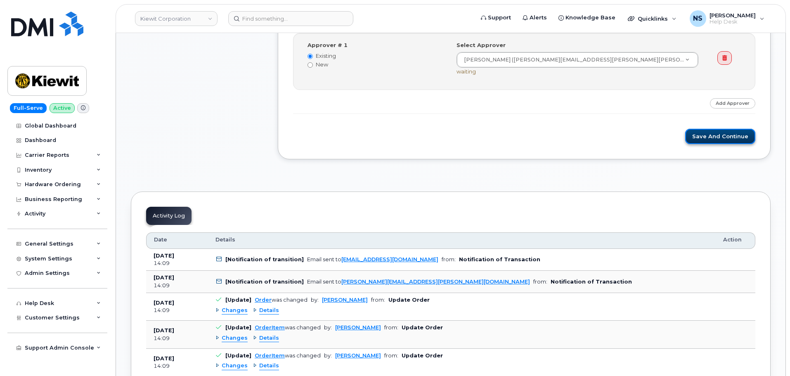
click at [699, 131] on button "Save and Continue" at bounding box center [720, 136] width 70 height 15
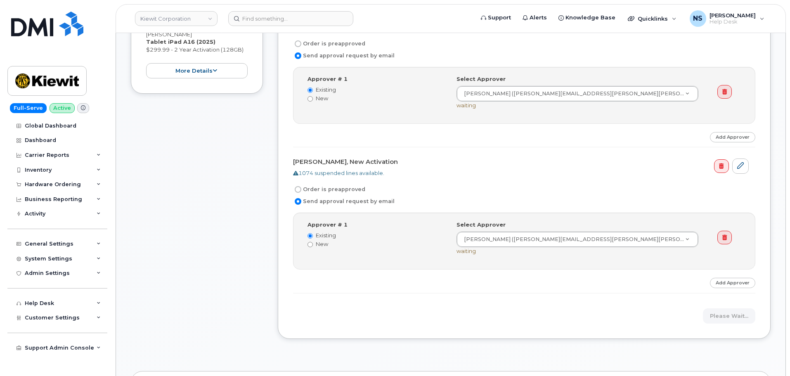
scroll to position [495, 0]
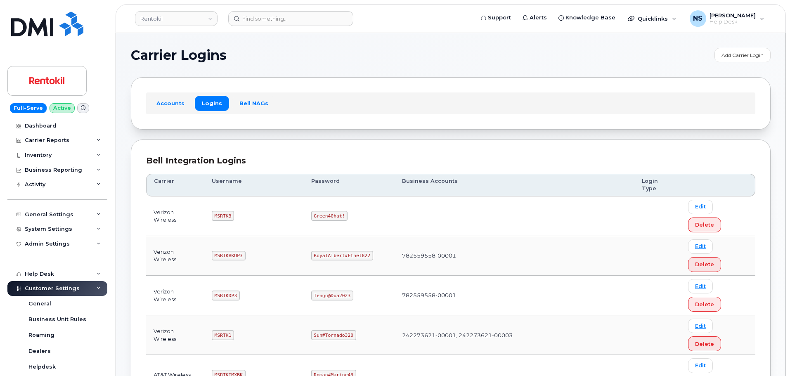
click at [287, 9] on header "Rentokil Support Alerts Knowledge Base Quicklinks Suspend / Cancel Device Chang…" at bounding box center [451, 18] width 670 height 29
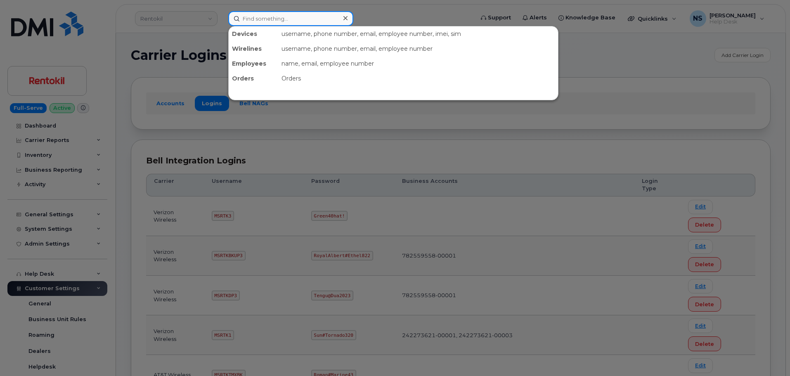
click at [290, 17] on input at bounding box center [290, 18] width 125 height 15
paste input "7148759658"
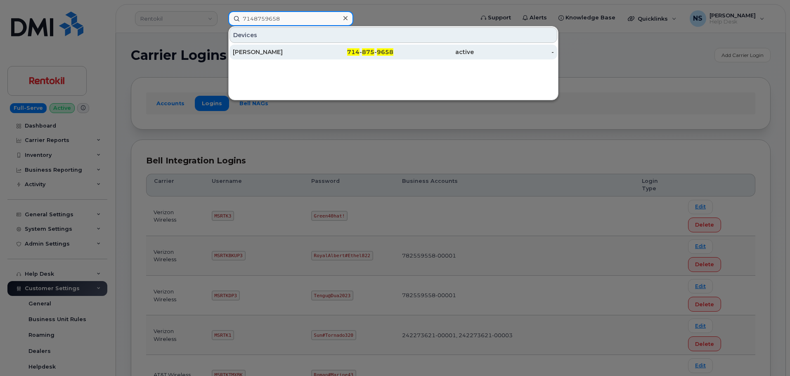
type input "7148759658"
click at [287, 52] on div "[PERSON_NAME]" at bounding box center [273, 52] width 80 height 8
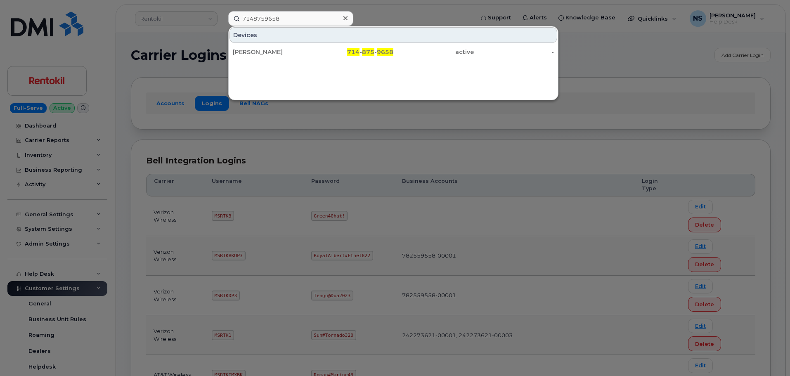
drag, startPoint x: 317, startPoint y: 132, endPoint x: 306, endPoint y: 116, distance: 19.0
click at [317, 132] on div at bounding box center [395, 188] width 790 height 376
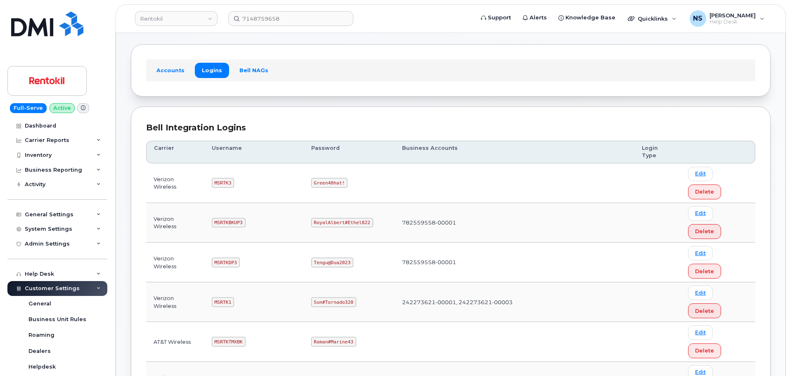
scroll to position [83, 0]
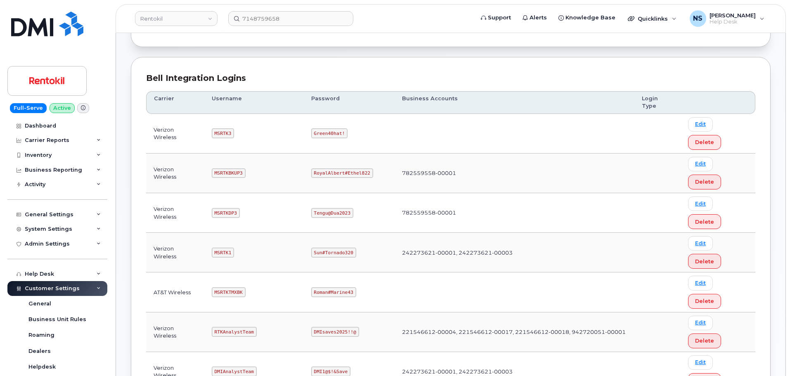
drag, startPoint x: 214, startPoint y: 184, endPoint x: 218, endPoint y: 183, distance: 4.2
click at [215, 248] on code "MSRTK1" at bounding box center [223, 253] width 22 height 10
click at [218, 248] on code "MSRTK1" at bounding box center [223, 253] width 22 height 10
click at [219, 248] on code "MSRTK1" at bounding box center [223, 253] width 22 height 10
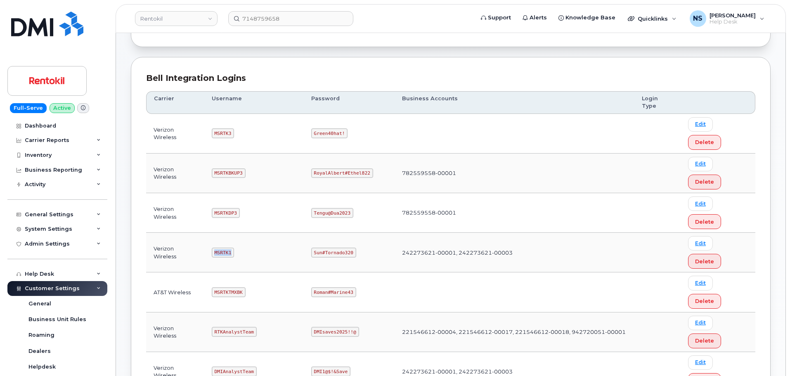
copy code "MSRTK1"
click at [345, 248] on code "Sun#Tornado320" at bounding box center [333, 253] width 45 height 10
click at [344, 248] on code "Sun#Tornado320" at bounding box center [333, 253] width 45 height 10
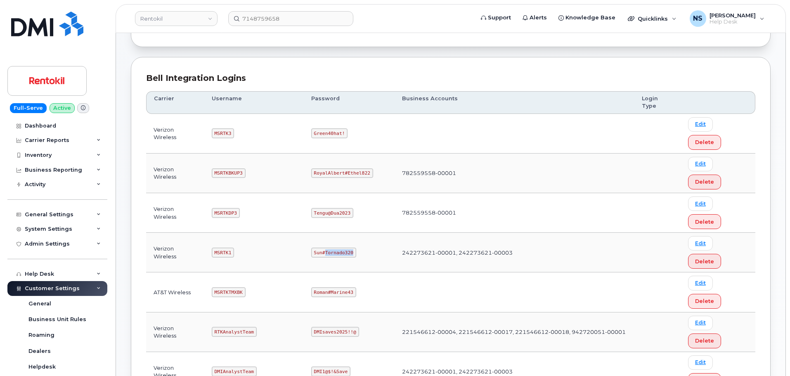
click at [344, 248] on code "Sun#Tornado320" at bounding box center [333, 253] width 45 height 10
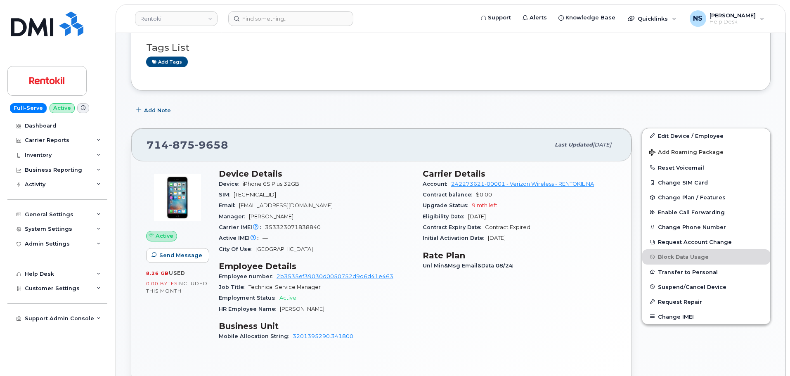
scroll to position [165, 0]
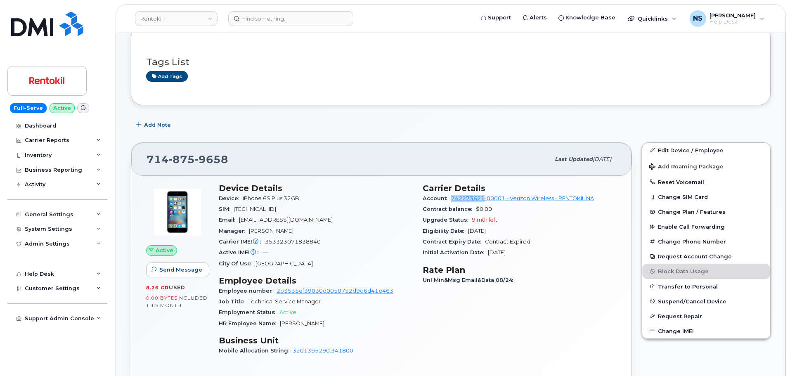
drag, startPoint x: 448, startPoint y: 199, endPoint x: 484, endPoint y: 198, distance: 36.3
click at [484, 198] on div "Account 242273621-00001 - Verizon Wireless - RENTOKIL NA" at bounding box center [519, 198] width 194 height 11
copy link "242273621"
click at [196, 152] on div "[PHONE_NUMBER]" at bounding box center [347, 159] width 403 height 17
click at [181, 147] on div "[PHONE_NUMBER] Last updated [DATE]" at bounding box center [381, 159] width 500 height 33
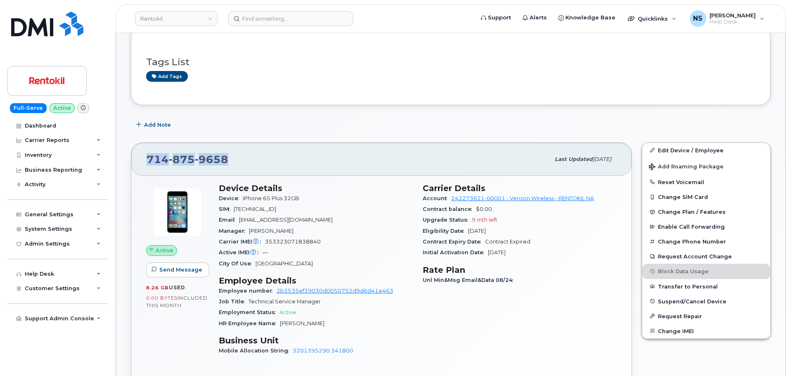
click at [181, 147] on div "[PHONE_NUMBER] Last updated [DATE]" at bounding box center [381, 159] width 500 height 33
copy span "[PHONE_NUMBER]"
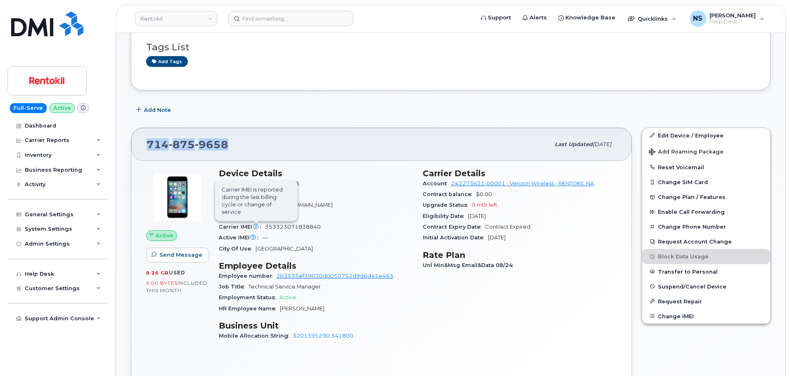
scroll to position [206, 0]
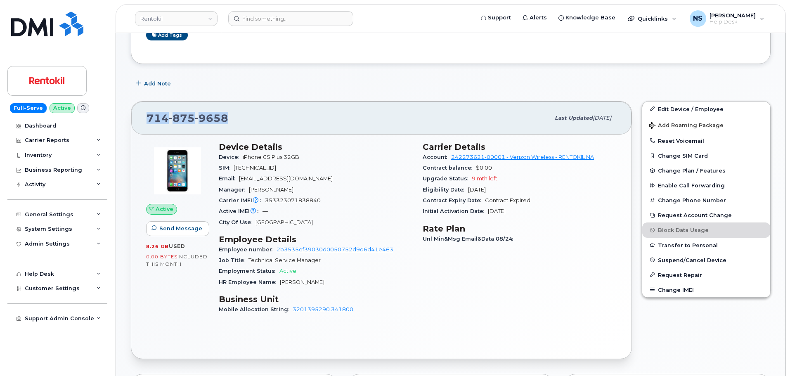
click at [210, 114] on span "9658" at bounding box center [211, 118] width 33 height 12
click at [285, 200] on span "353323071838840" at bounding box center [293, 200] width 56 height 6
copy span "353323071838840"
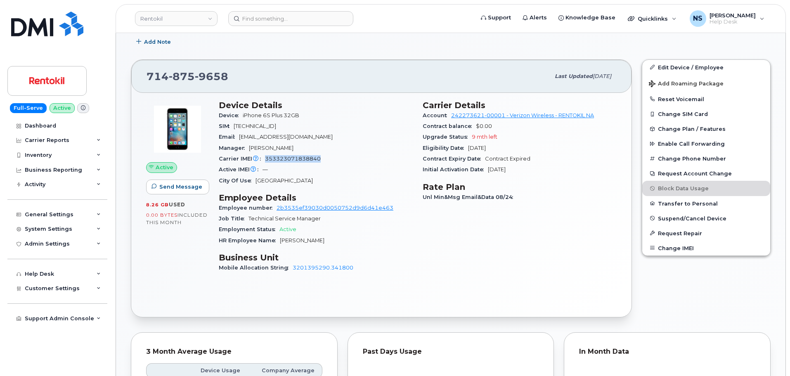
scroll to position [248, 0]
click at [270, 160] on span "353323071838840" at bounding box center [293, 159] width 56 height 6
